Goal: Find specific page/section: Find specific page/section

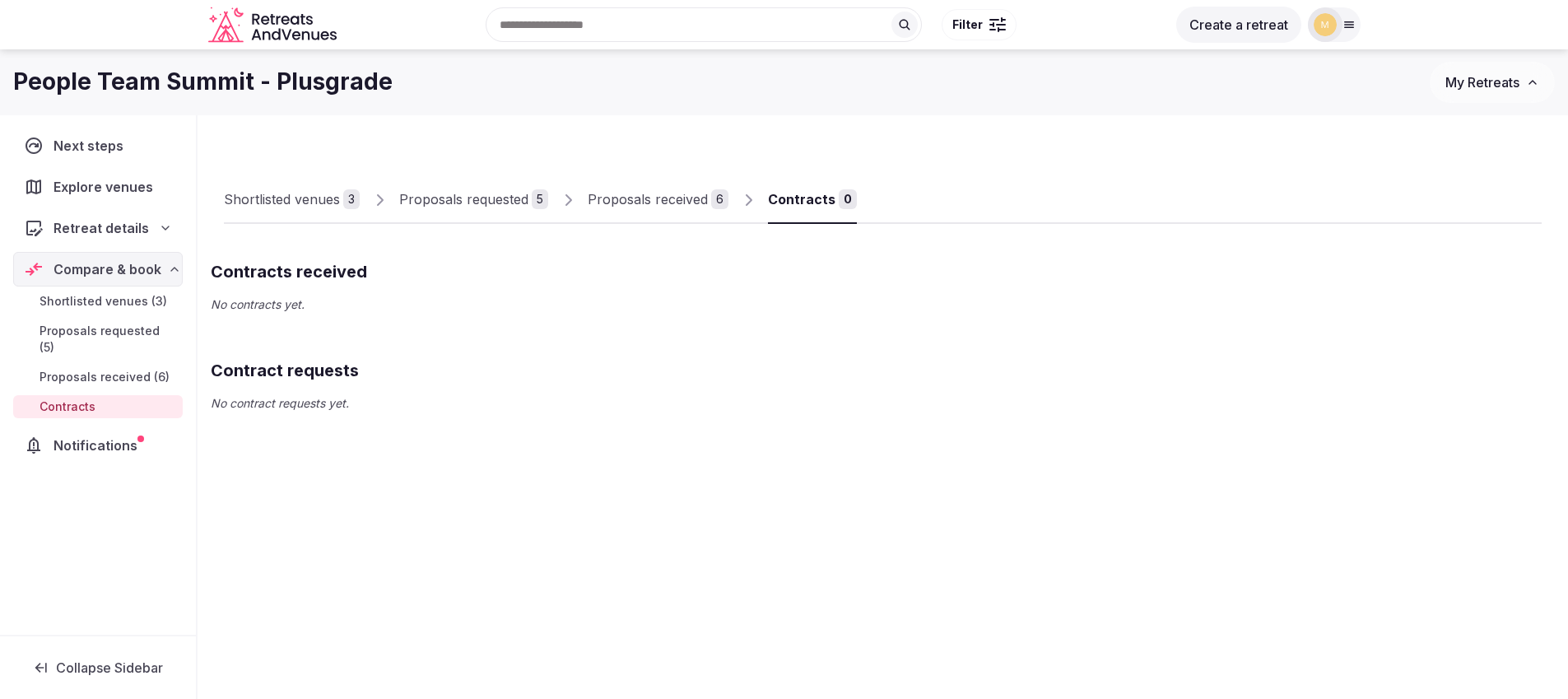
click at [70, 368] on span "Proposals received (6)" at bounding box center [104, 376] width 130 height 16
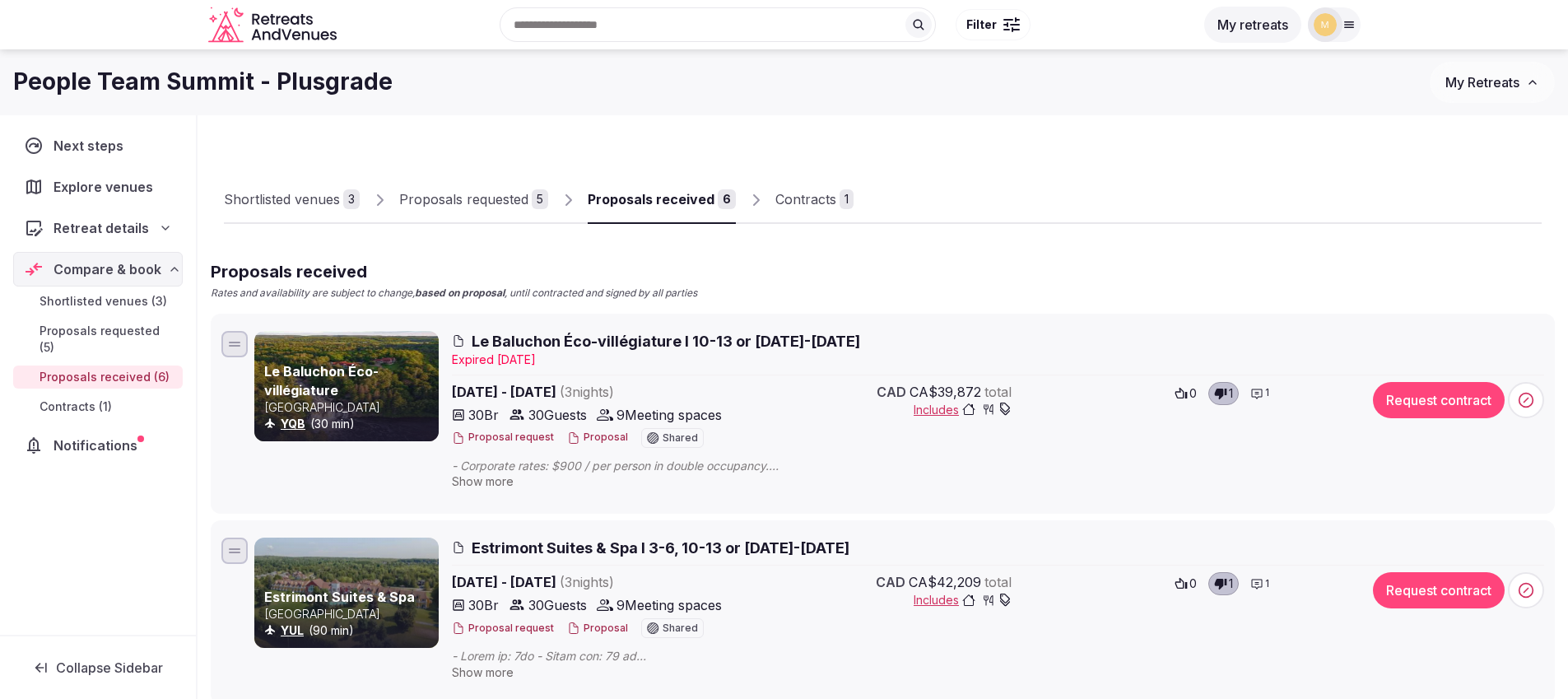
click at [802, 198] on div "Contracts" at bounding box center [806, 199] width 61 height 20
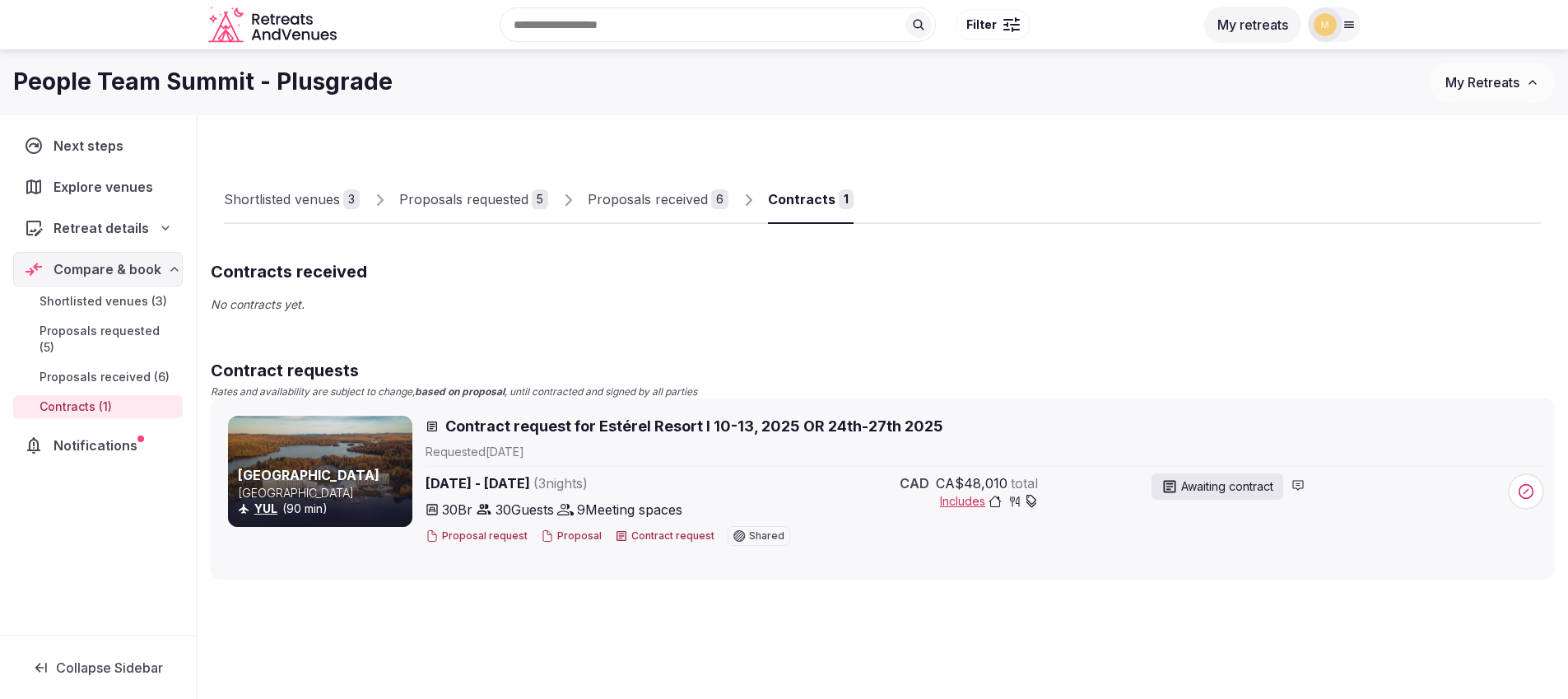
click at [633, 198] on div "Proposals received" at bounding box center [648, 199] width 120 height 20
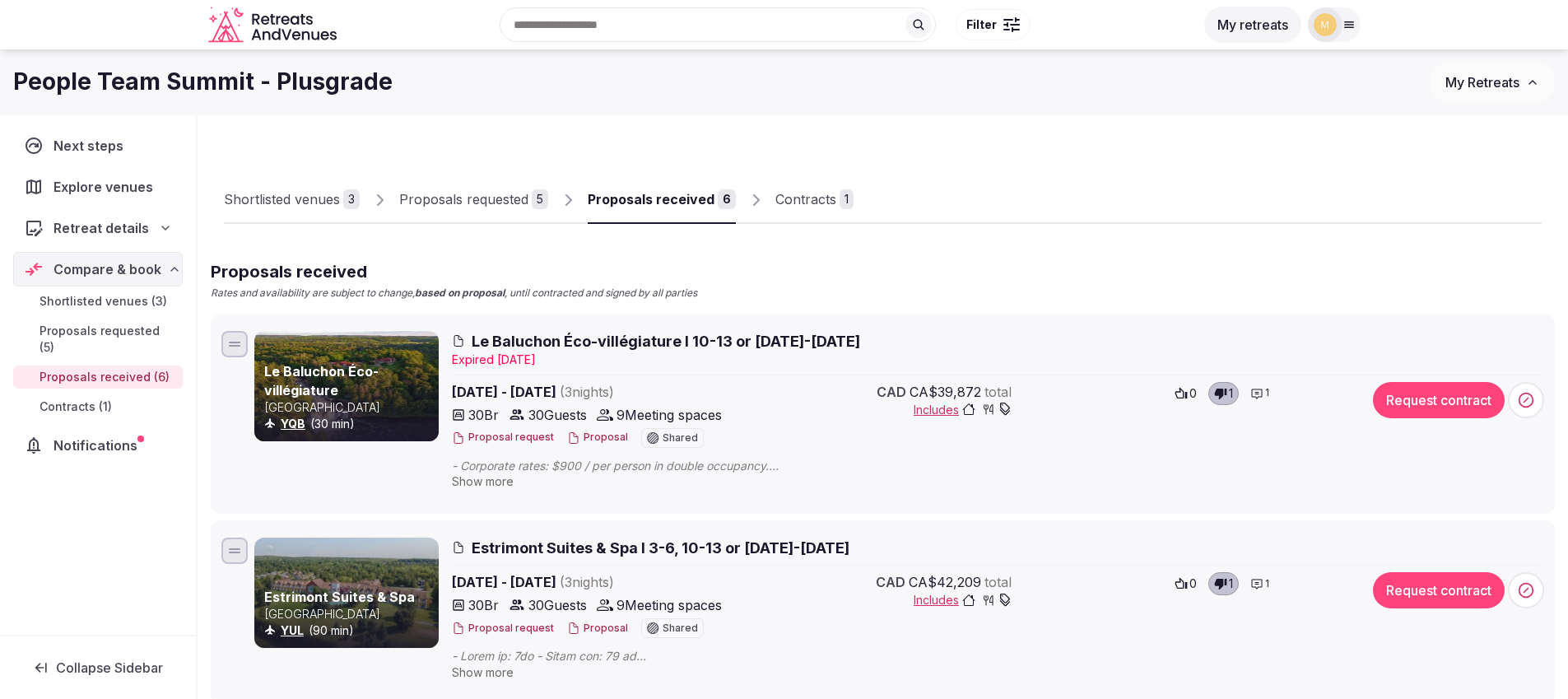
click at [796, 203] on div "Contracts" at bounding box center [806, 199] width 61 height 20
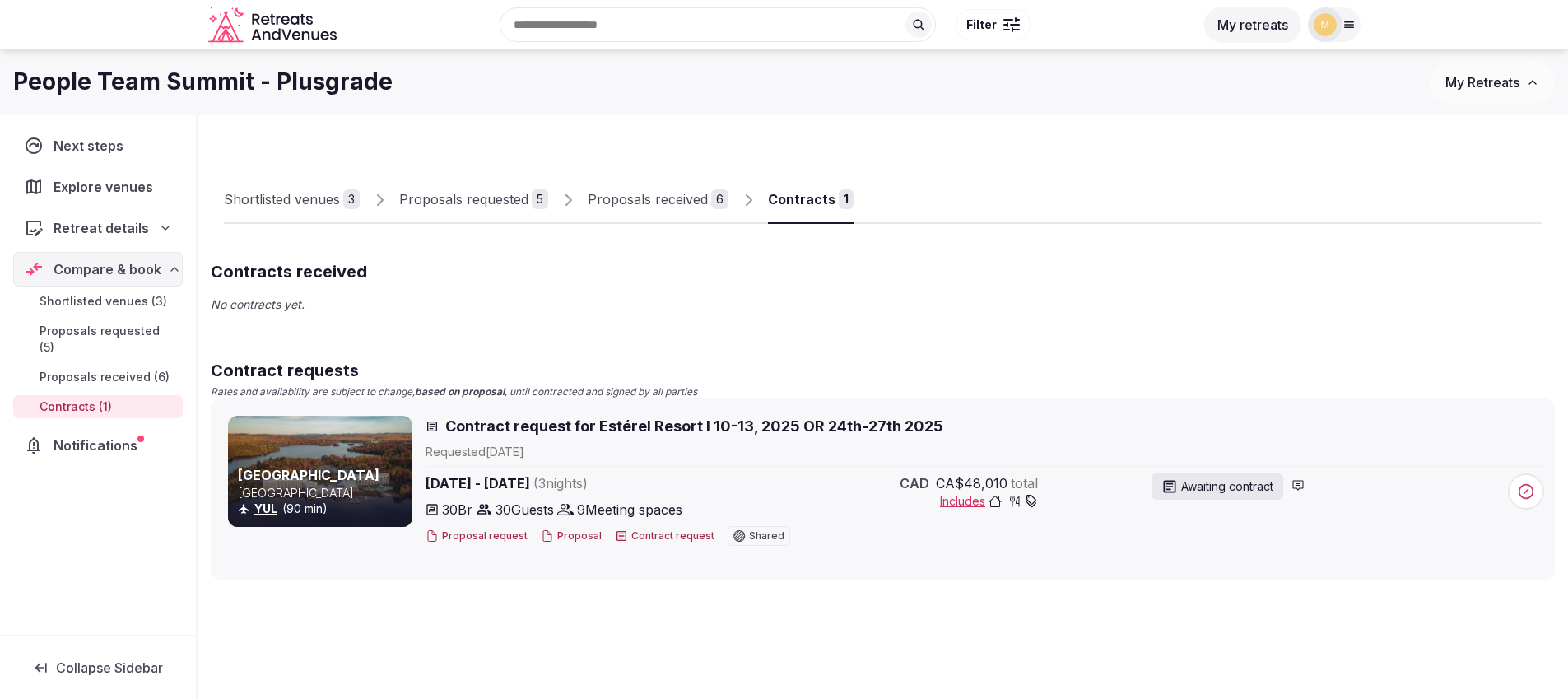
click at [617, 534] on icon at bounding box center [621, 536] width 9 height 9
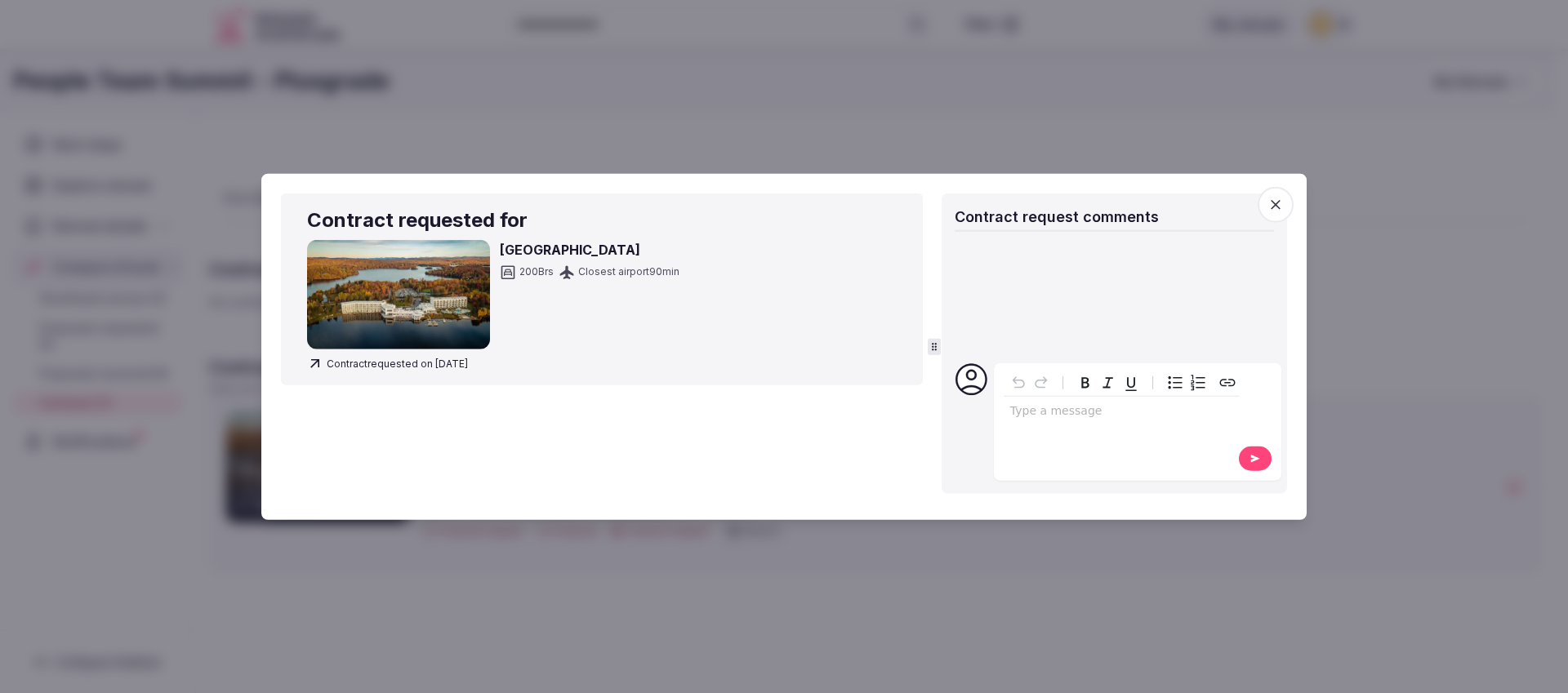
click at [1275, 208] on icon "button" at bounding box center [1275, 204] width 16 height 16
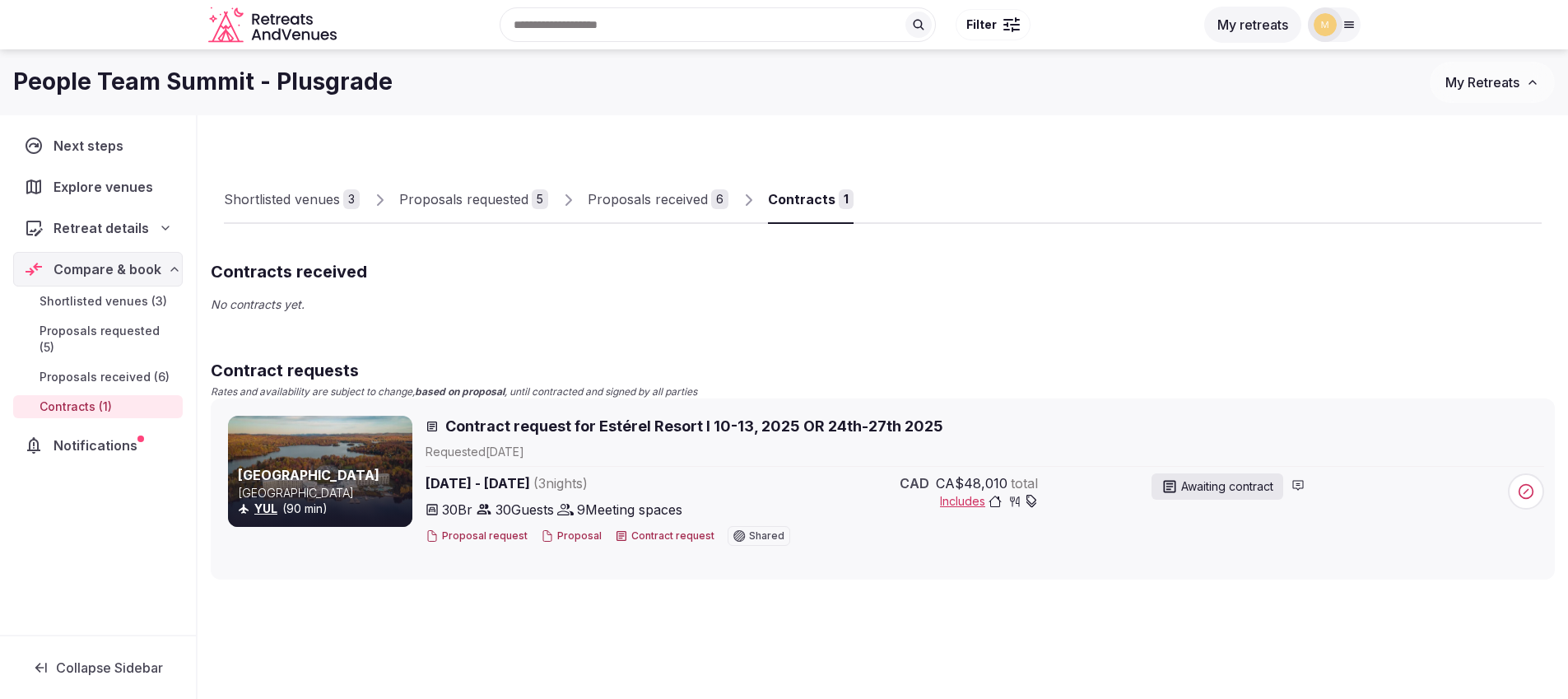
click at [573, 530] on button "Proposal" at bounding box center [571, 536] width 61 height 14
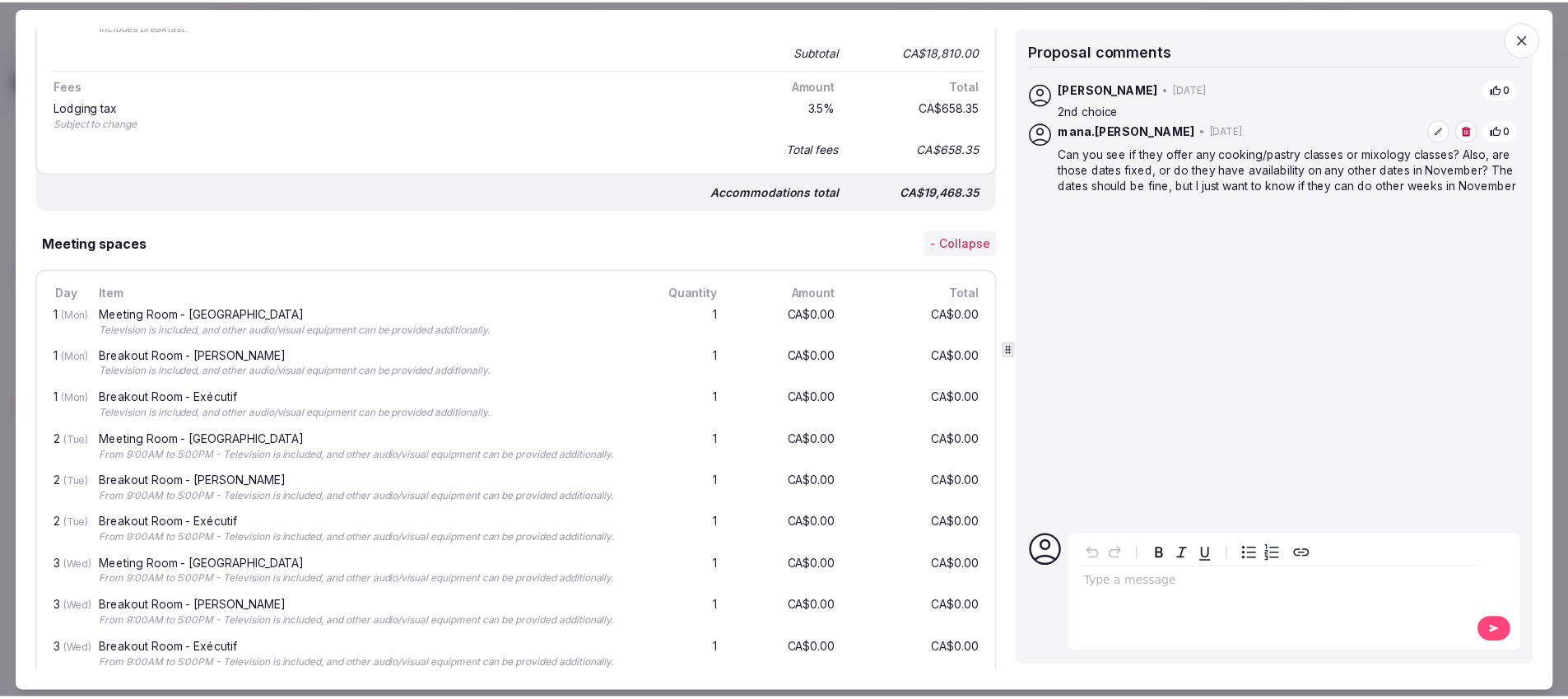
scroll to position [855, 0]
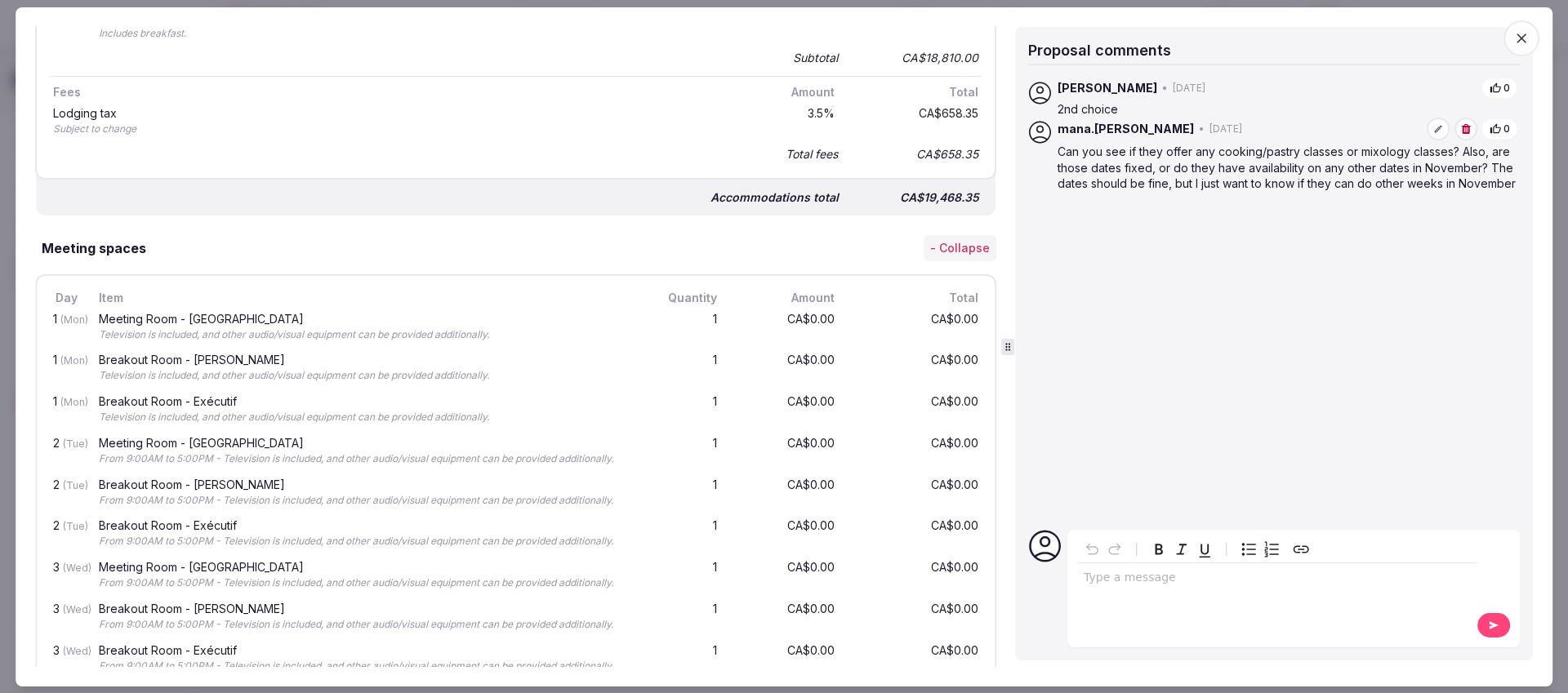
click at [1514, 43] on icon "button" at bounding box center [1520, 37] width 16 height 16
